Goal: Transaction & Acquisition: Subscribe to service/newsletter

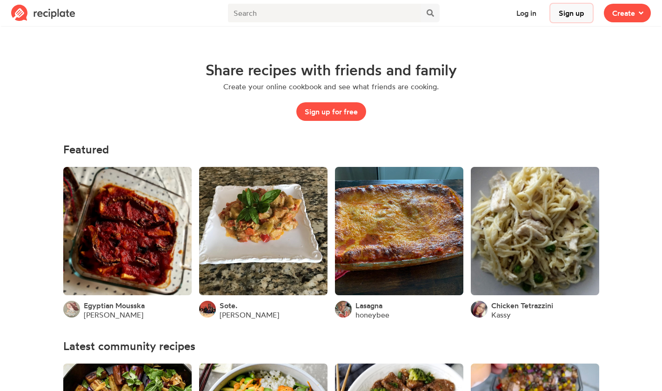
click at [582, 13] on button "Sign up" at bounding box center [571, 13] width 42 height 19
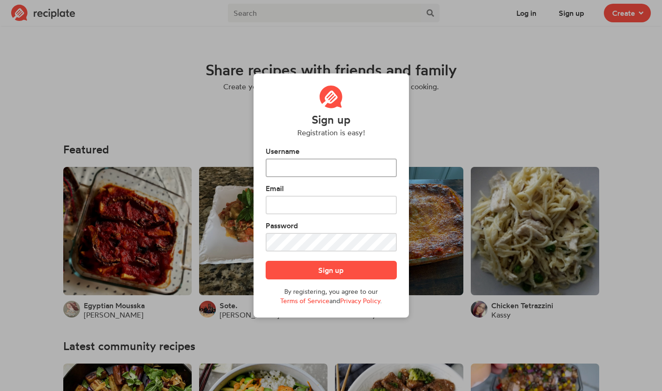
click at [336, 167] on input "text" at bounding box center [331, 168] width 131 height 19
type input "DGTB"
click at [322, 204] on input "text" at bounding box center [331, 205] width 131 height 19
drag, startPoint x: 366, startPoint y: 212, endPoint x: 309, endPoint y: 209, distance: 56.3
click at [309, 209] on input "text" at bounding box center [331, 205] width 131 height 19
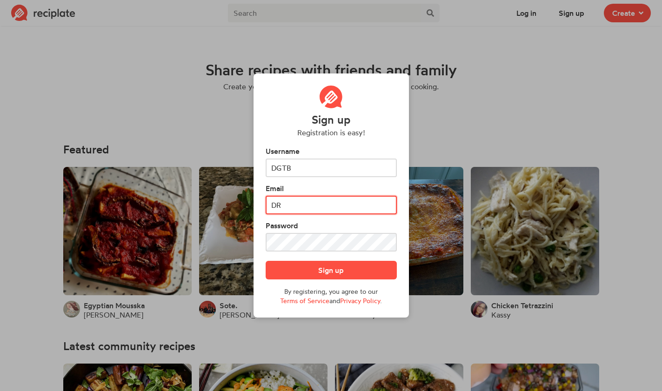
type input "D"
type input "r"
type input "[EMAIL_ADDRESS][DOMAIN_NAME]"
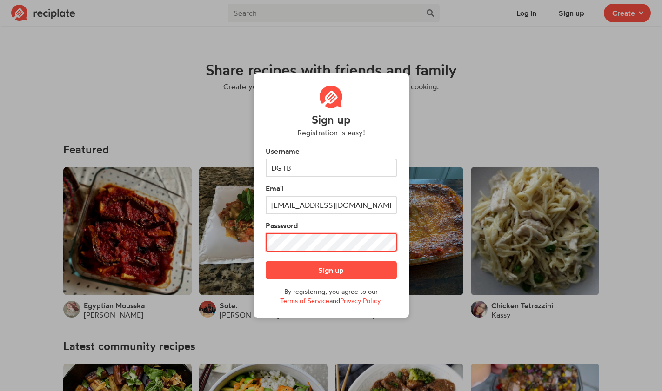
click at [266, 261] on button "Sign up" at bounding box center [331, 270] width 131 height 19
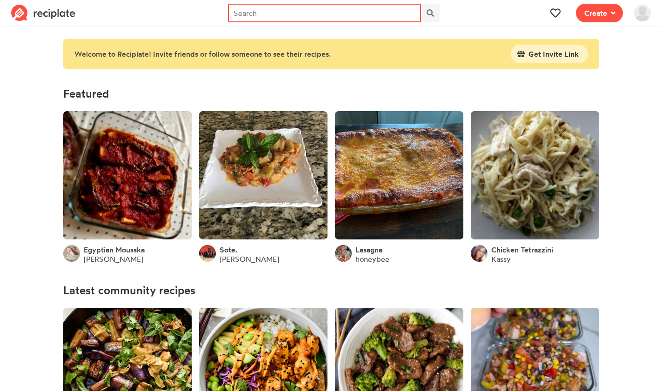
click at [297, 13] on input "text" at bounding box center [324, 13] width 193 height 19
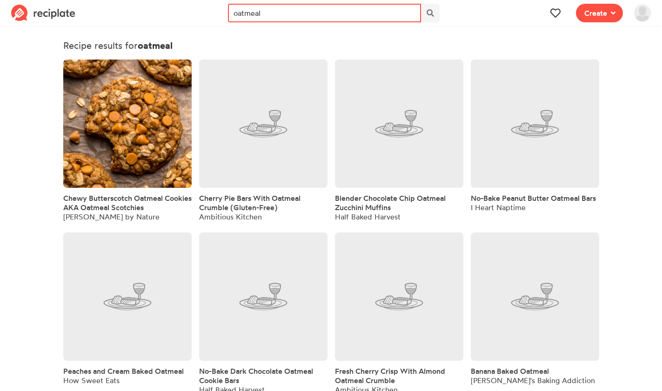
click at [302, 15] on input "oatmeal" at bounding box center [324, 13] width 193 height 19
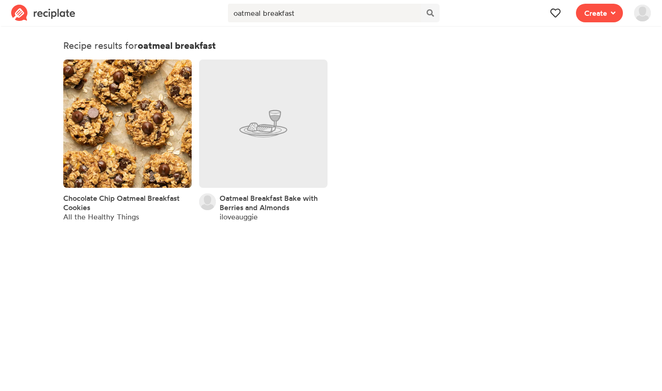
click at [42, 12] on img at bounding box center [43, 13] width 64 height 17
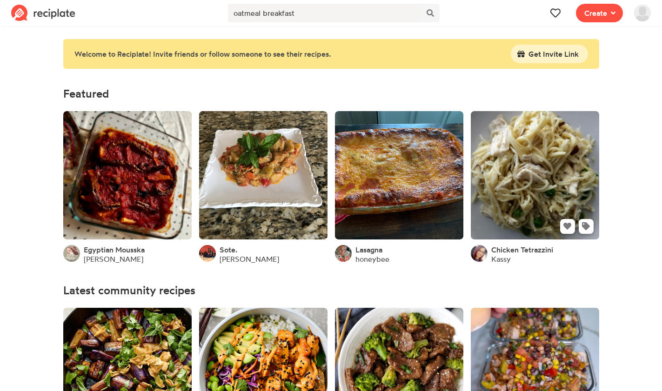
click at [514, 176] on link at bounding box center [535, 175] width 128 height 128
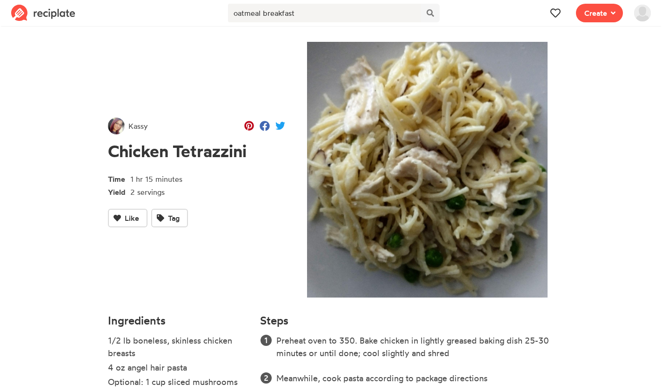
click at [43, 15] on img at bounding box center [43, 13] width 64 height 17
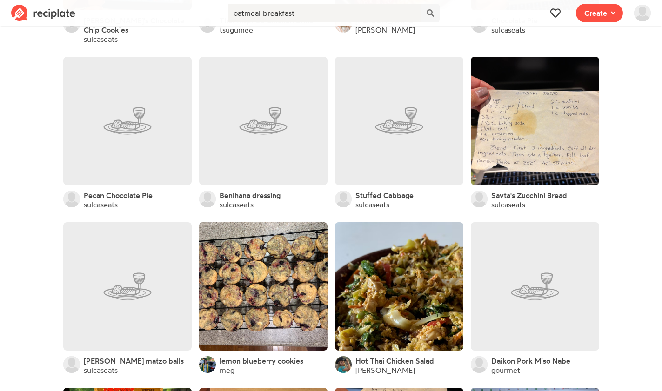
scroll to position [1632, 0]
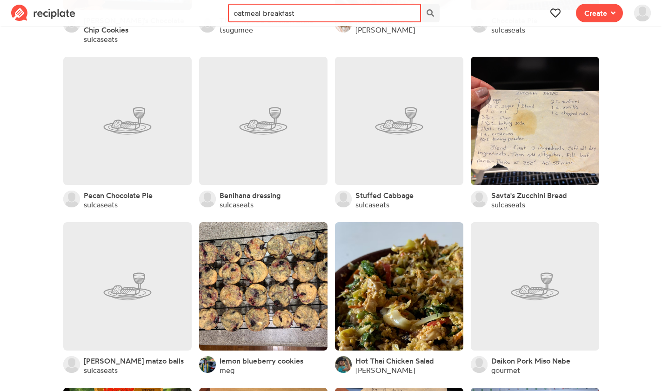
click at [329, 20] on input "oatmeal breakfast" at bounding box center [324, 13] width 193 height 19
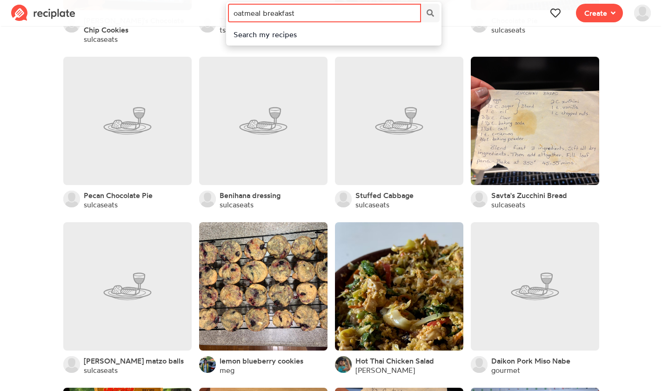
drag, startPoint x: 323, startPoint y: 15, endPoint x: 203, endPoint y: 15, distance: 119.5
click at [203, 15] on nav "Recipe Write a recipe from scratch Bookmark Save an online recipe dgtb View Pro…" at bounding box center [331, 13] width 662 height 26
type input "pho"
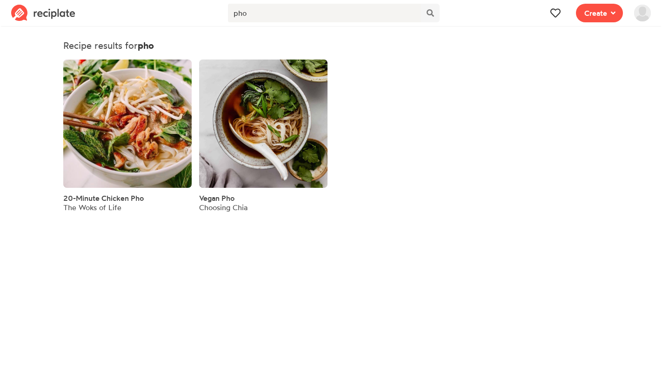
click at [162, 98] on link at bounding box center [127, 124] width 128 height 128
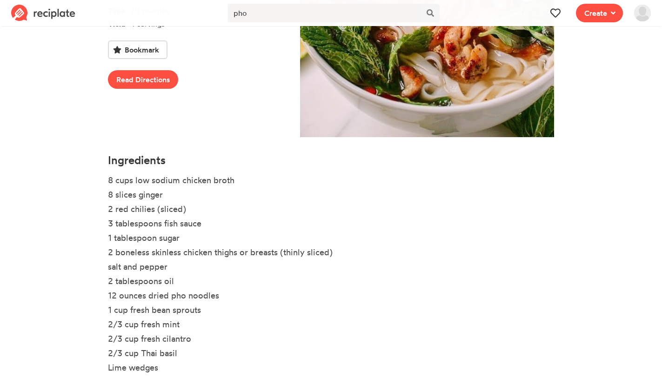
scroll to position [164, 0]
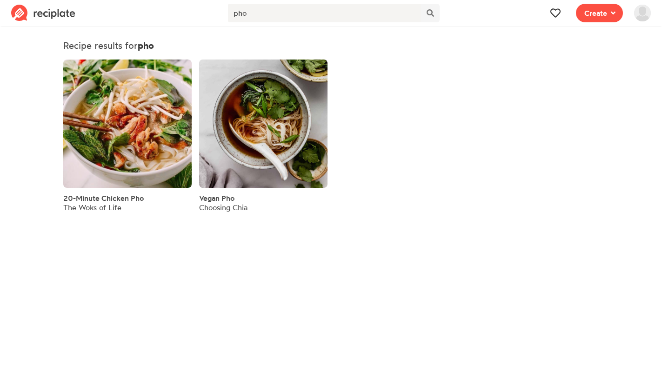
click at [252, 87] on link at bounding box center [263, 124] width 128 height 128
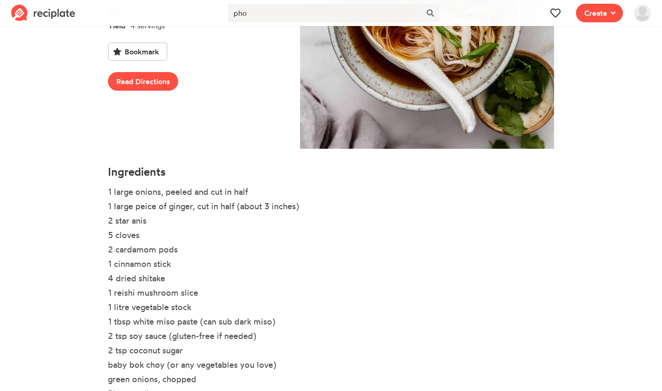
scroll to position [236, 0]
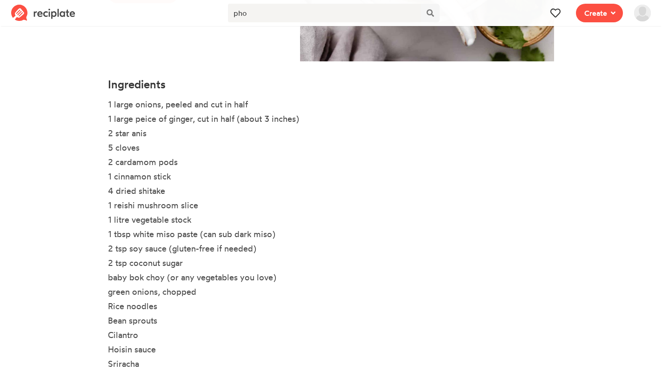
click at [71, 7] on img at bounding box center [43, 13] width 64 height 17
